Goal: Information Seeking & Learning: Learn about a topic

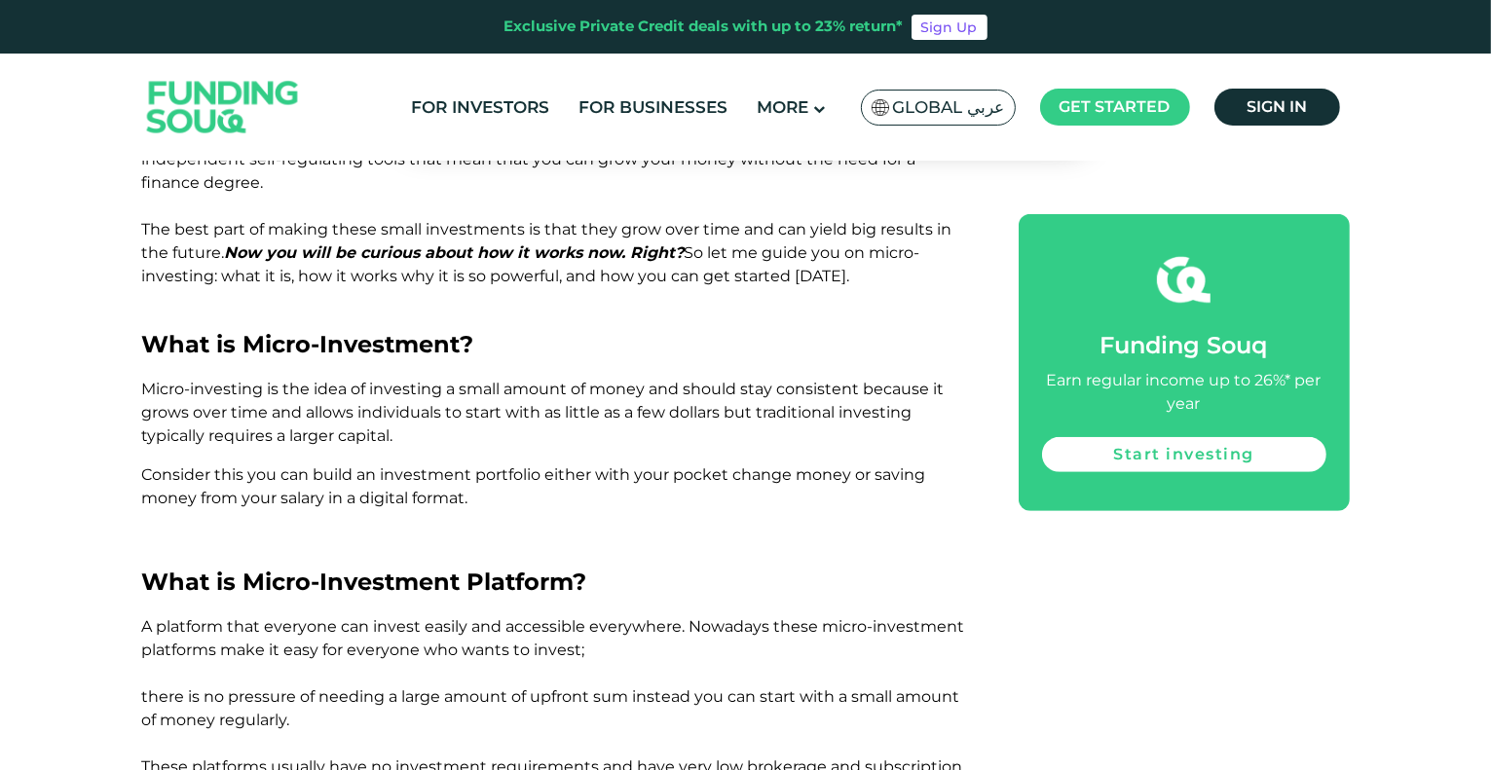
scroll to position [1149, 0]
click at [428, 439] on p "Micro-investing is the idea of investing a small amount of money and should sta…" at bounding box center [558, 412] width 833 height 70
click at [651, 434] on p "Micro-investing is the idea of investing a small amount of money and should sta…" at bounding box center [558, 412] width 833 height 70
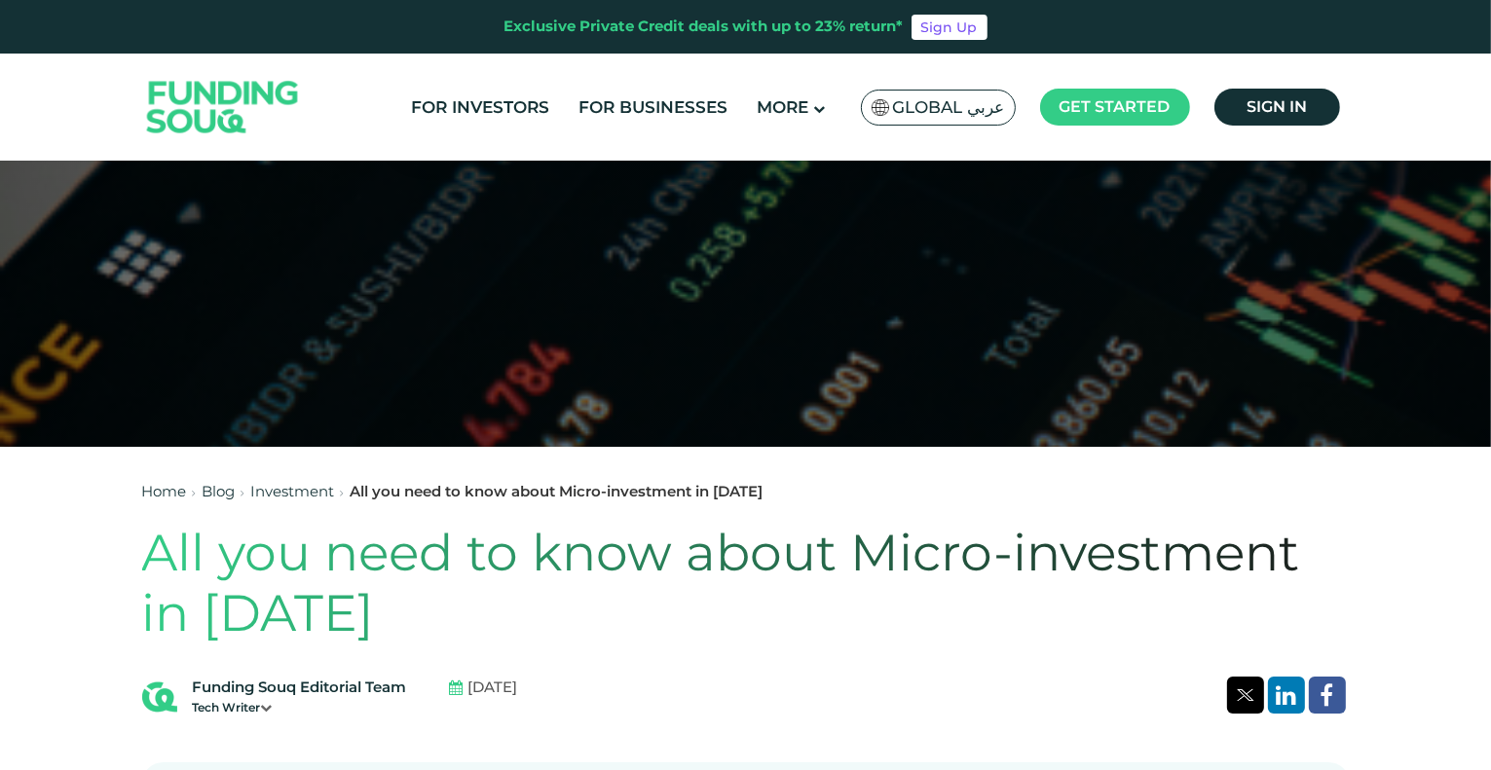
scroll to position [279, 0]
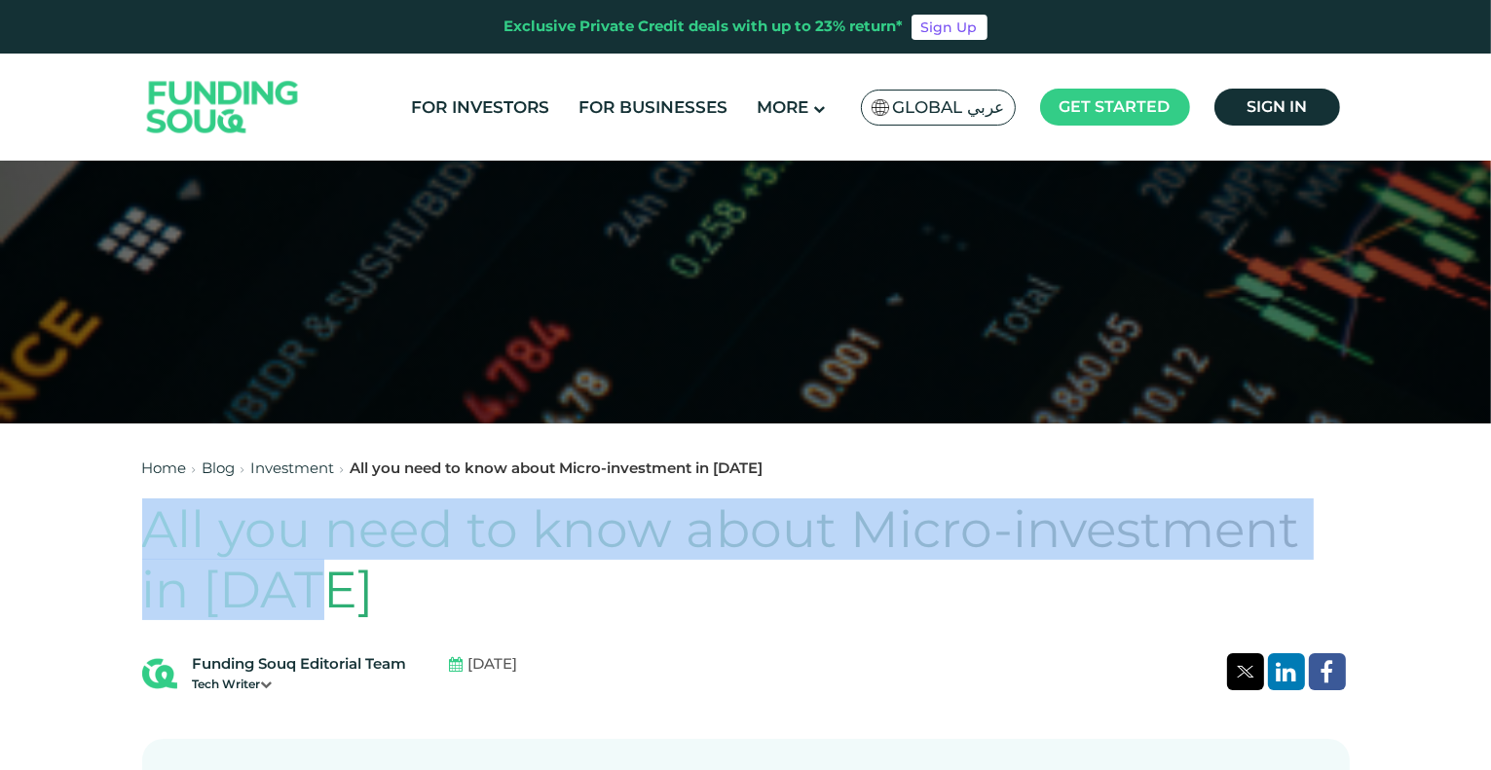
drag, startPoint x: 143, startPoint y: 533, endPoint x: 336, endPoint y: 596, distance: 202.9
click at [336, 596] on h1 "All you need to know about Micro-investment in [DATE]" at bounding box center [746, 561] width 1208 height 122
copy h1 "All you need to know about Micro-investment in [DATE]"
click at [386, 609] on h1 "All you need to know about Micro-investment in [DATE]" at bounding box center [746, 561] width 1208 height 122
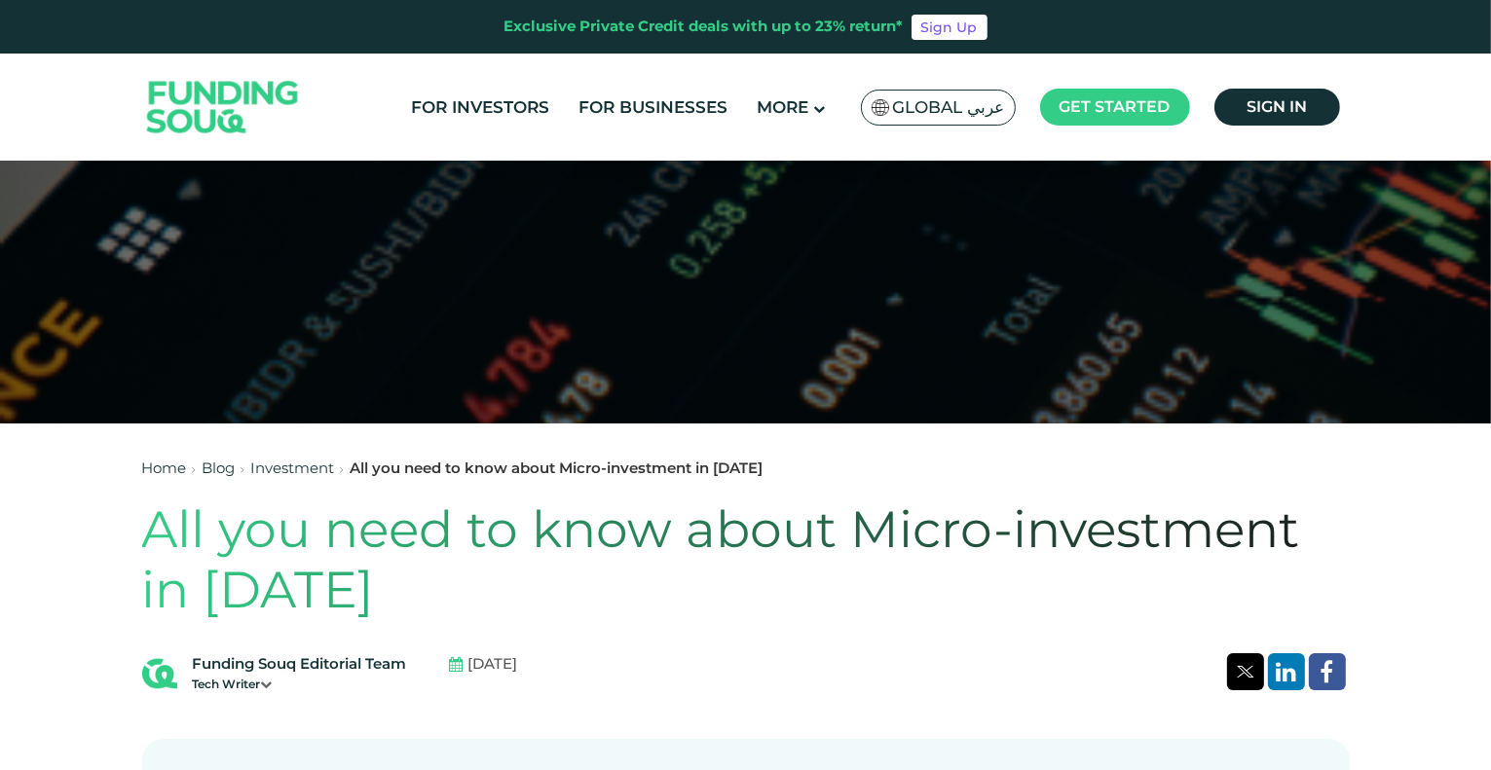
click at [401, 593] on h1 "All you need to know about Micro-investment in [DATE]" at bounding box center [746, 561] width 1208 height 122
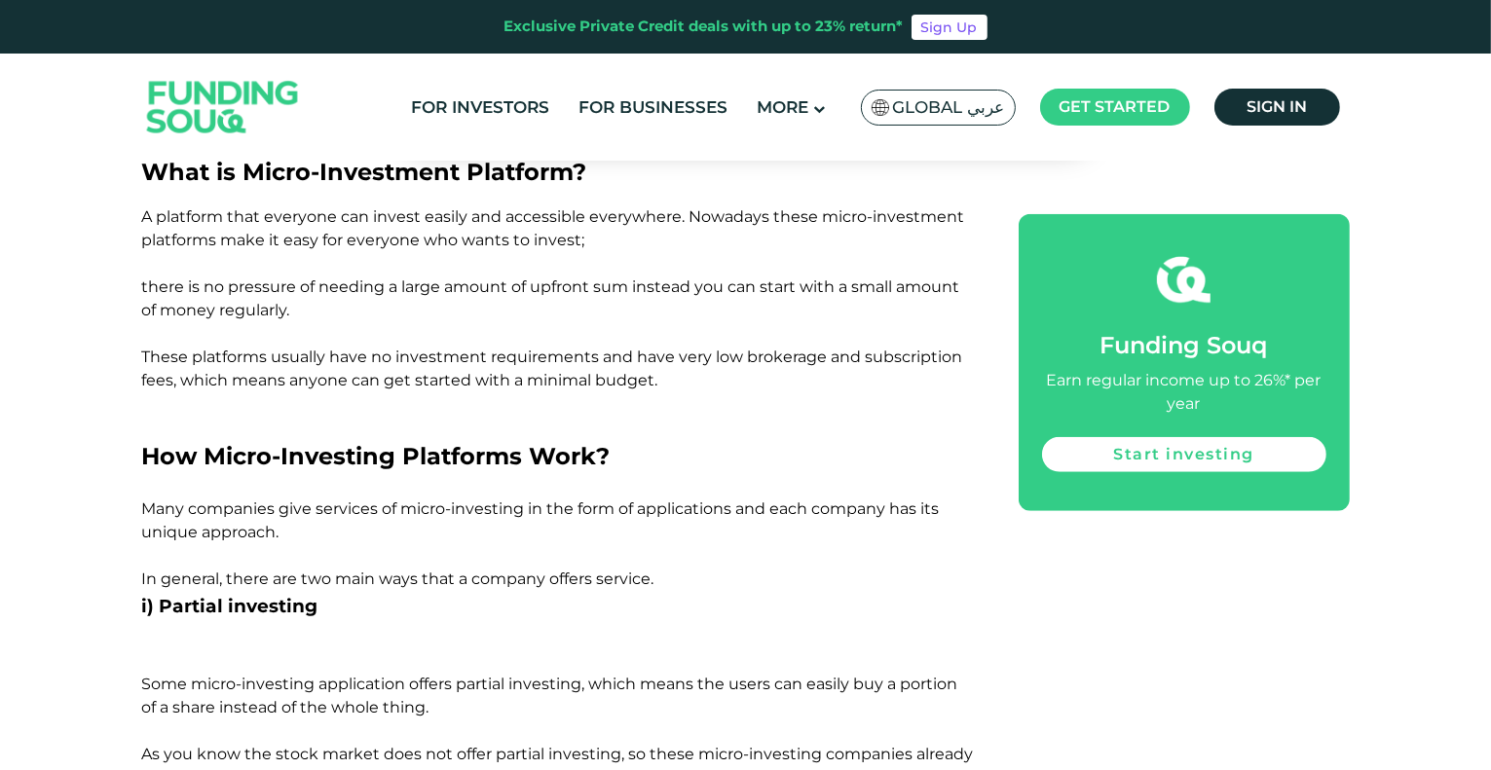
scroll to position [1558, 0]
click at [405, 331] on p at bounding box center [558, 333] width 833 height 23
click at [478, 339] on p at bounding box center [558, 333] width 833 height 23
click at [470, 362] on span "These platforms usually have no investment requirements and have very low broke…" at bounding box center [552, 369] width 821 height 42
click at [468, 381] on span "These platforms usually have no investment requirements and have very low broke…" at bounding box center [552, 369] width 821 height 42
